Goal: Information Seeking & Learning: Learn about a topic

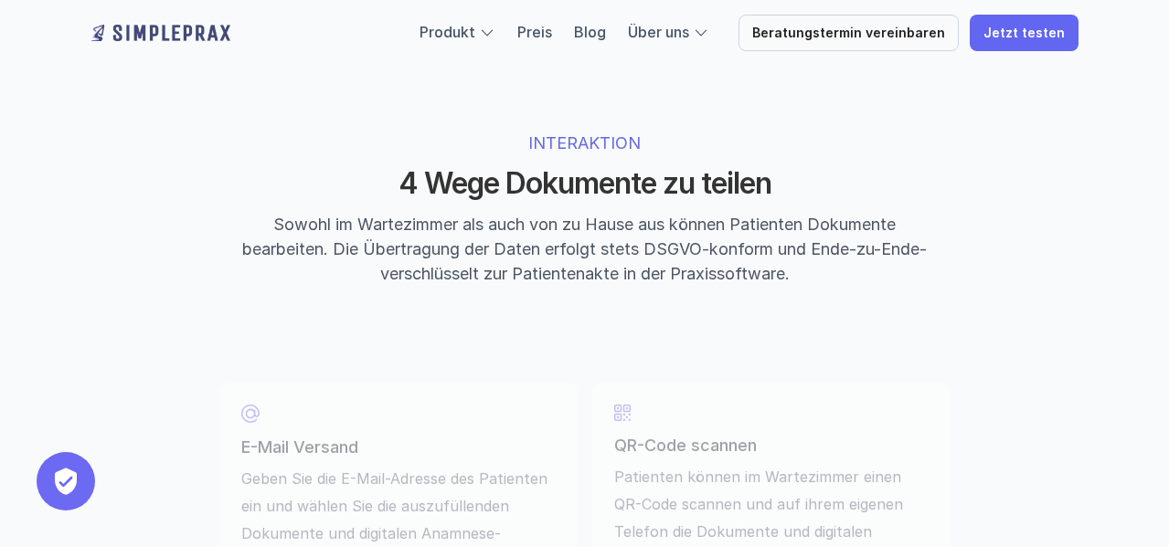
scroll to position [4119, 0]
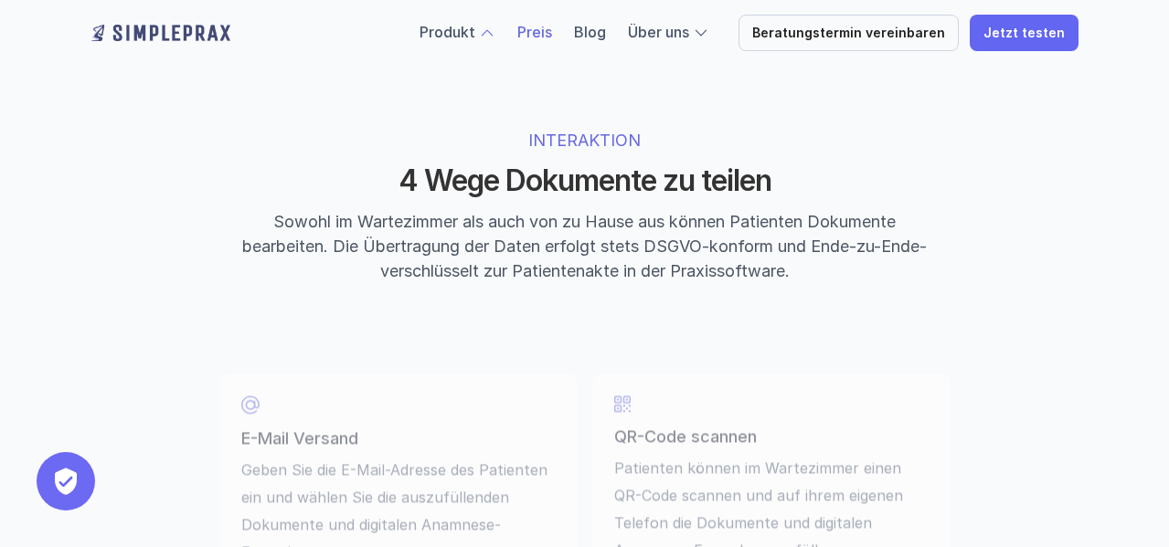
click at [552, 38] on link "Preis" at bounding box center [534, 32] width 35 height 18
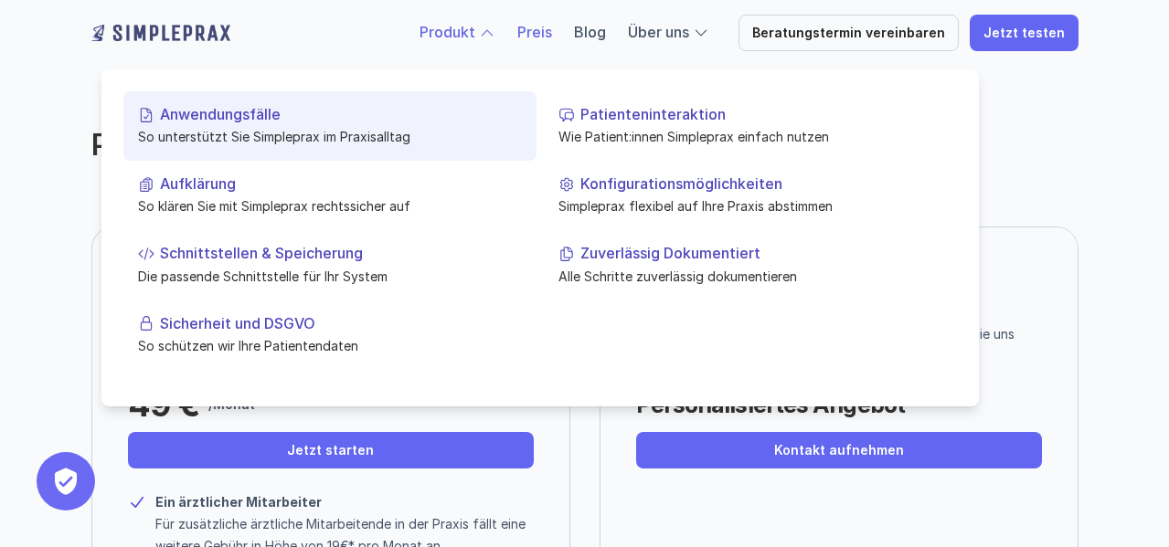
click at [299, 143] on p "So unterstützt Sie Simpleprax im Praxisalltag" at bounding box center [330, 136] width 384 height 19
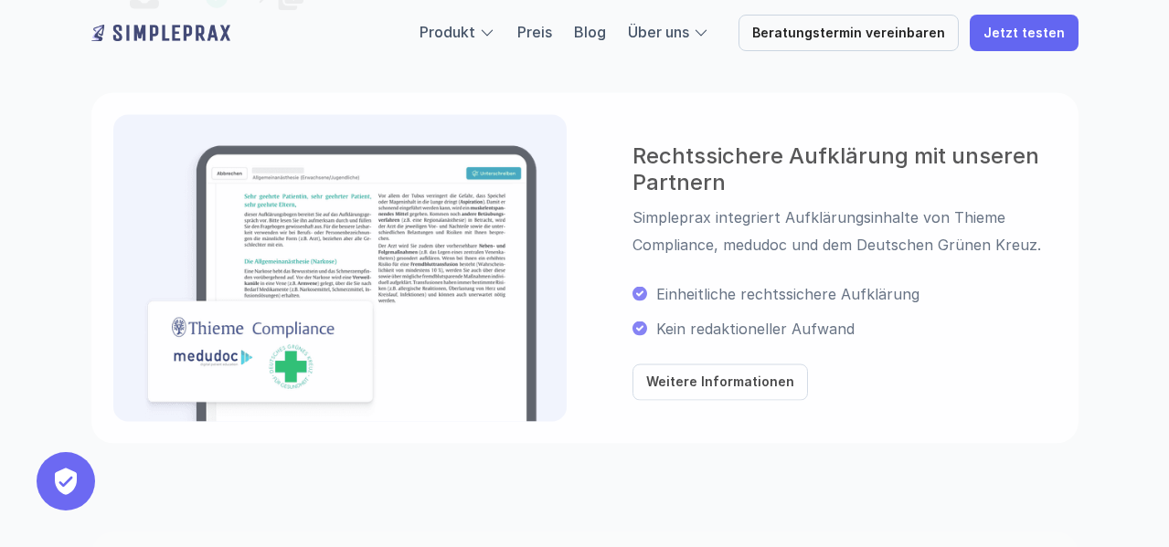
scroll to position [1649, 0]
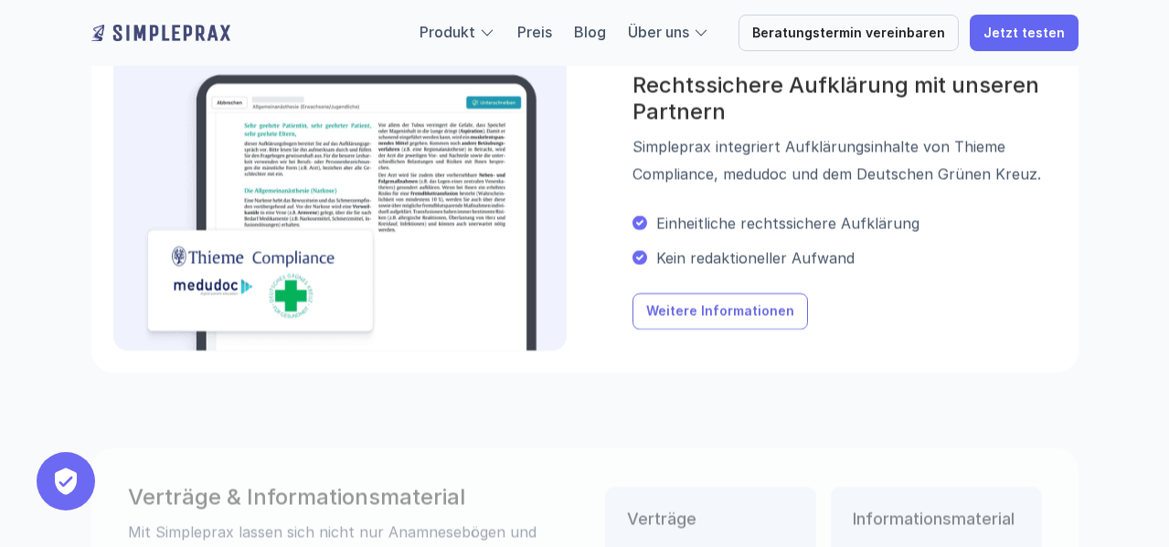
click at [716, 308] on p "Weitere Informationen" at bounding box center [719, 312] width 148 height 16
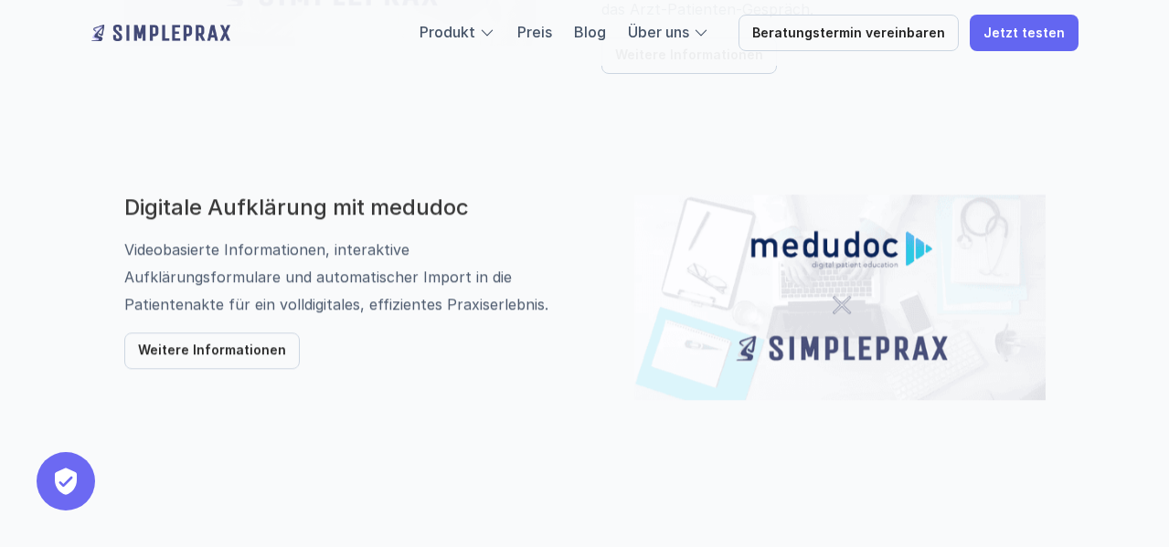
scroll to position [1221, 0]
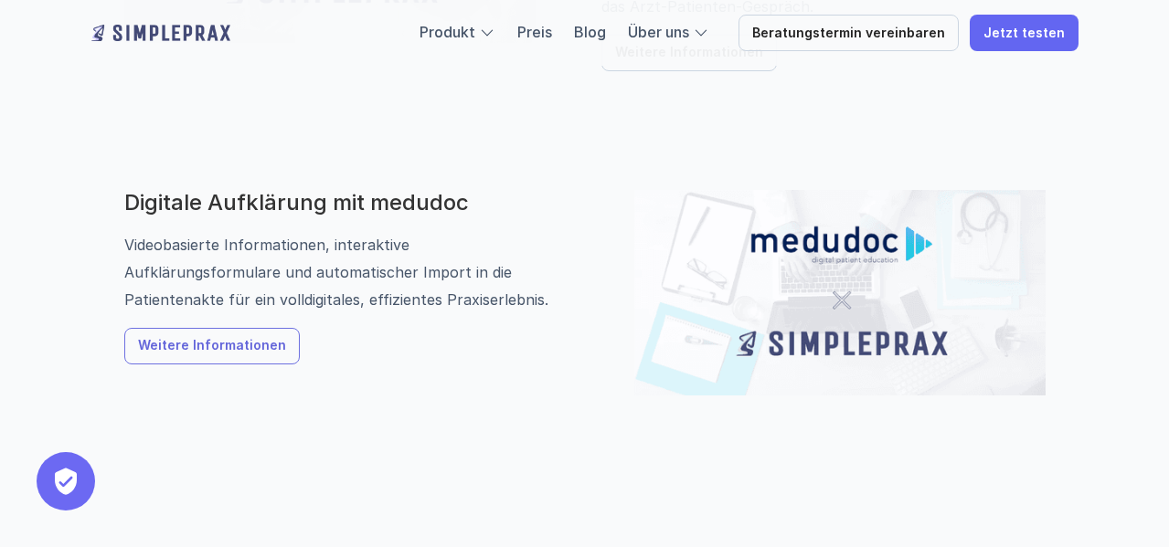
click at [269, 341] on p "Weitere Informationen" at bounding box center [212, 347] width 148 height 16
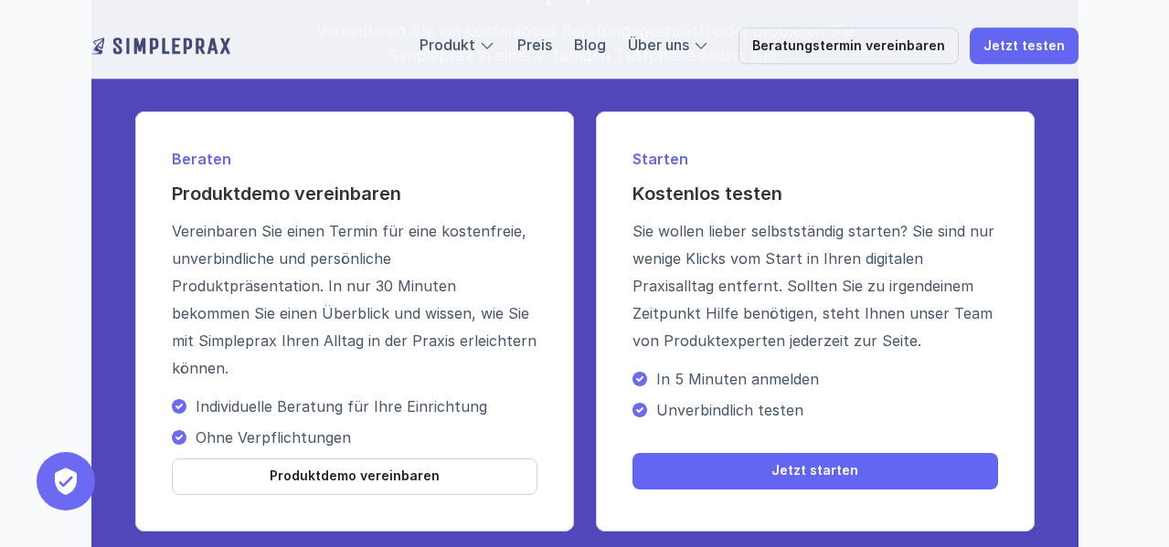
scroll to position [2726, 0]
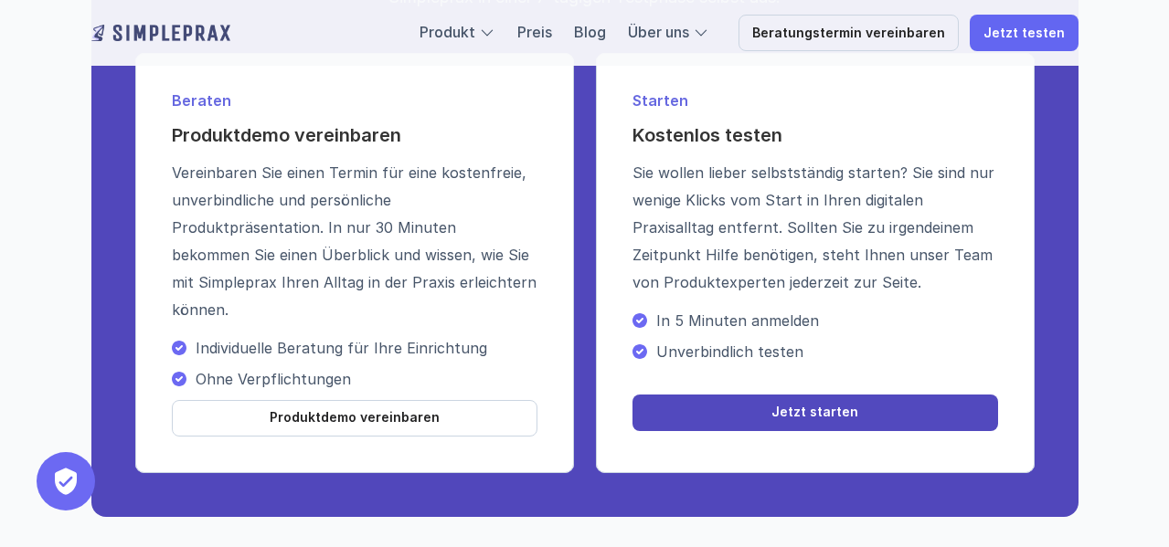
click at [740, 395] on link "Jetzt starten" at bounding box center [815, 413] width 366 height 37
